Goal: Information Seeking & Learning: Learn about a topic

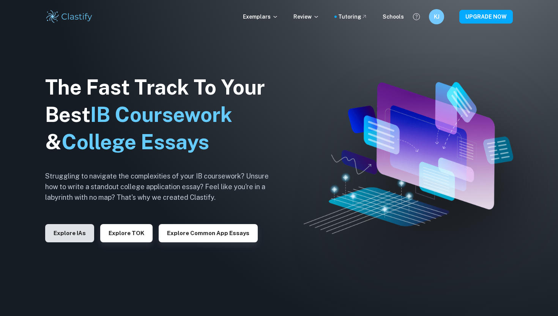
click at [76, 238] on button "Explore IAs" at bounding box center [69, 233] width 49 height 18
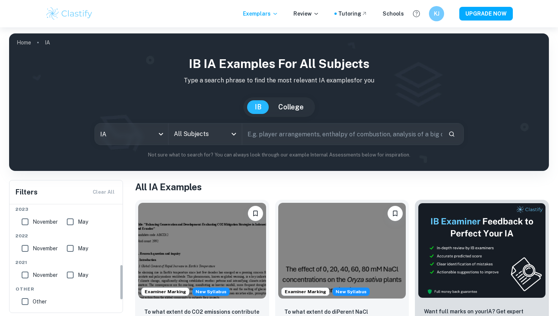
scroll to position [218, 0]
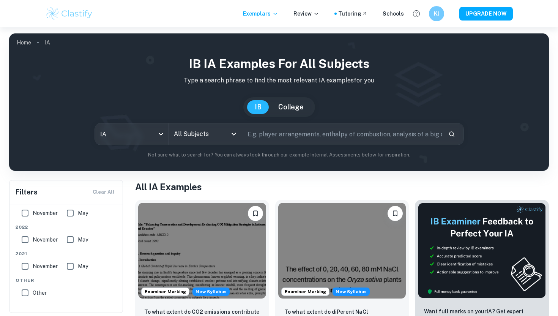
click at [219, 125] on div "All Subjects" at bounding box center [205, 133] width 73 height 21
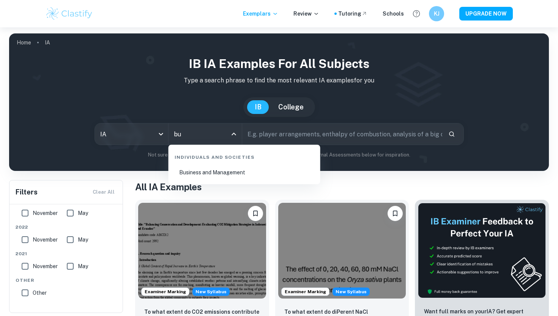
click at [224, 178] on li "Business and Management" at bounding box center [245, 172] width 146 height 17
type input "Business and Management"
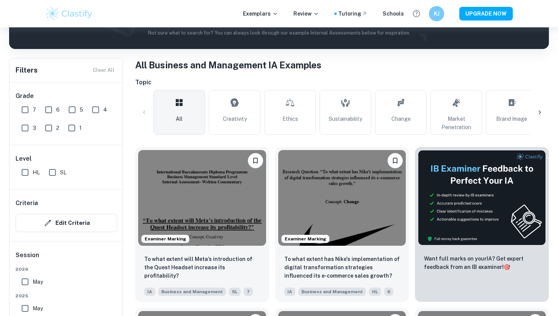
scroll to position [145, 0]
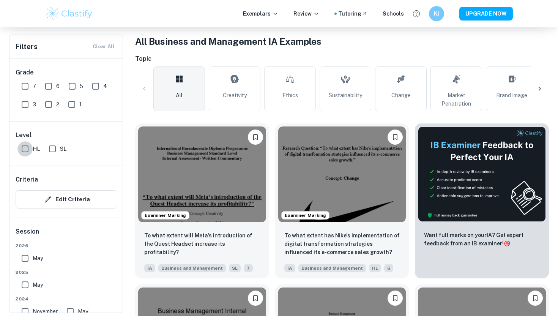
click at [19, 145] on input "HL" at bounding box center [24, 148] width 15 height 15
checkbox input "true"
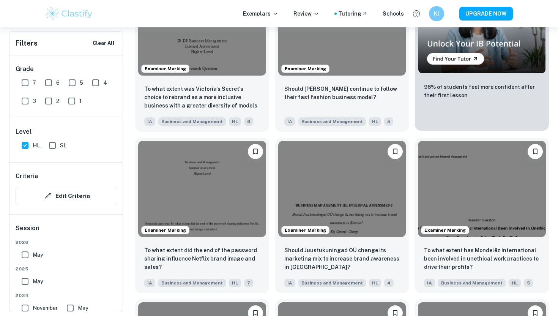
scroll to position [2245, 0]
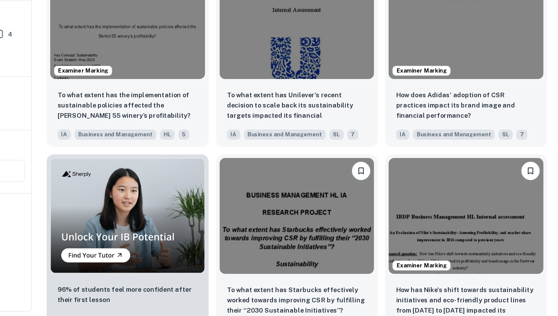
scroll to position [411, 0]
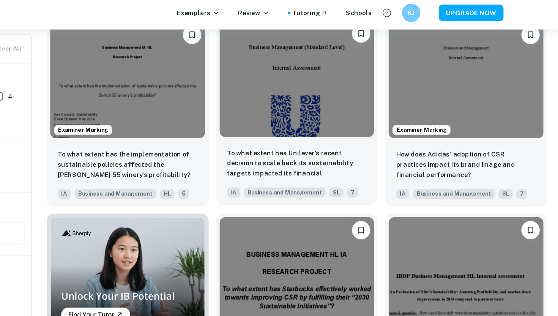
click at [387, 128] on p "To what extent has Unilever's recent decision to scale back its sustainability …" at bounding box center [342, 138] width 116 height 26
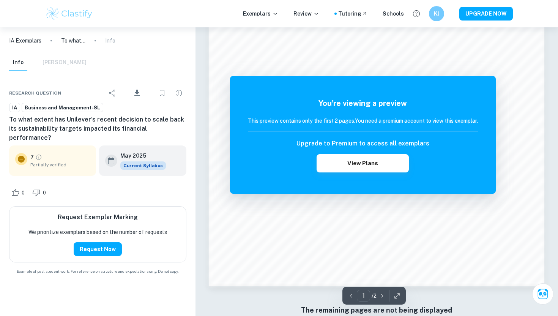
scroll to position [641, 0]
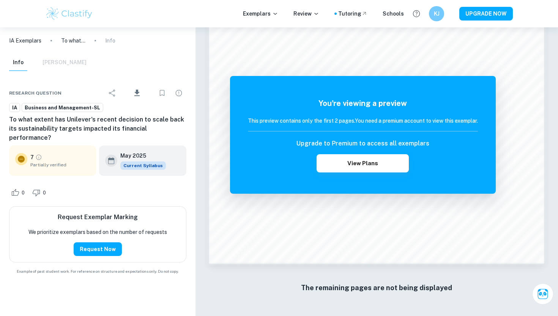
click at [2, 0] on div "Exemplars Review Tutoring Schools KJ UPGRADE NOW" at bounding box center [279, 13] width 558 height 27
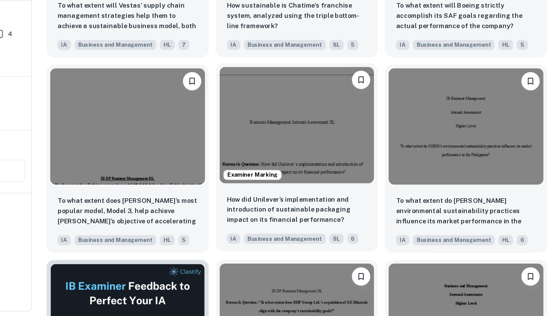
scroll to position [970, 0]
